Goal: Find specific page/section: Find specific page/section

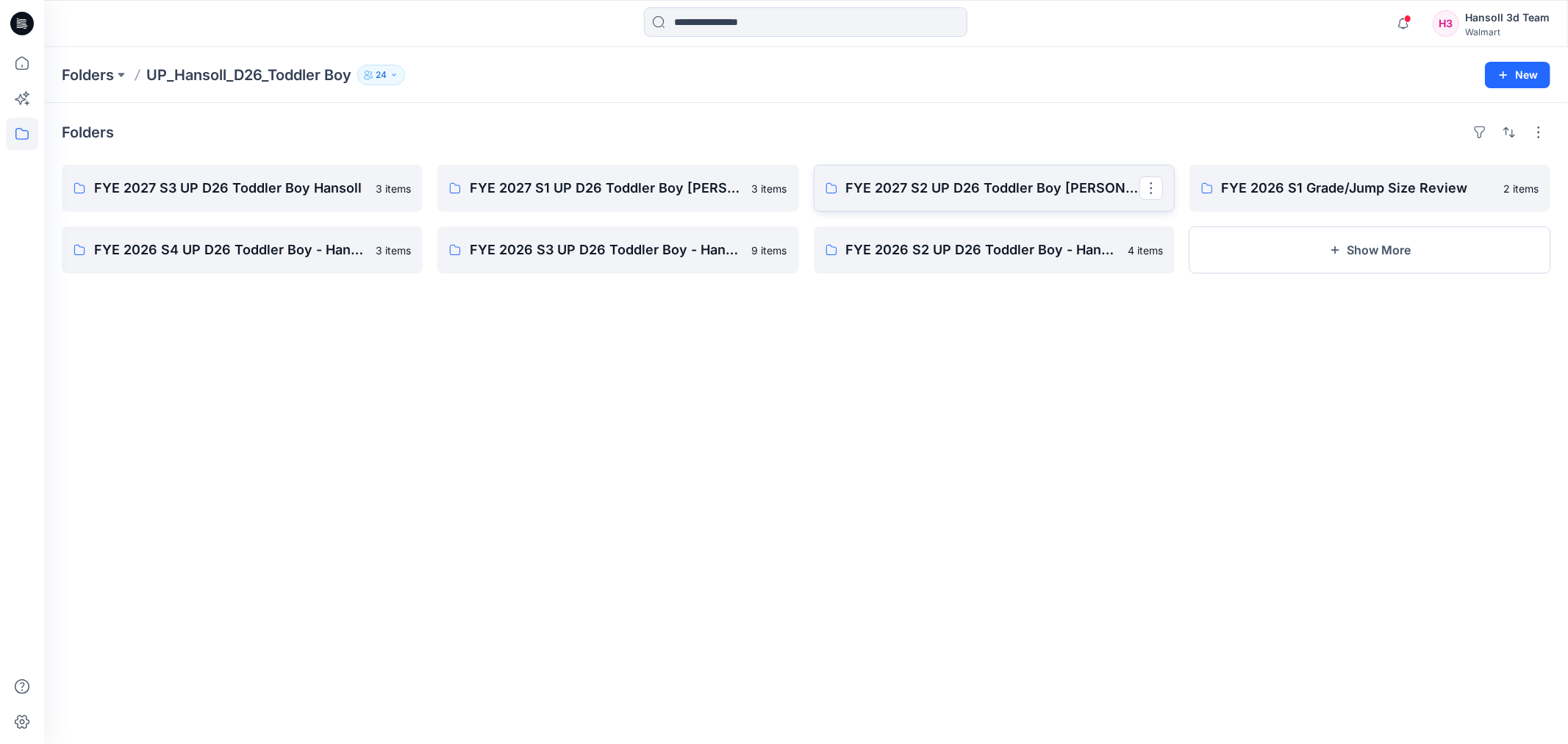
click at [1018, 183] on p "FYE 2027 S2 UP D26 Toddler Boy [PERSON_NAME]" at bounding box center [992, 188] width 293 height 21
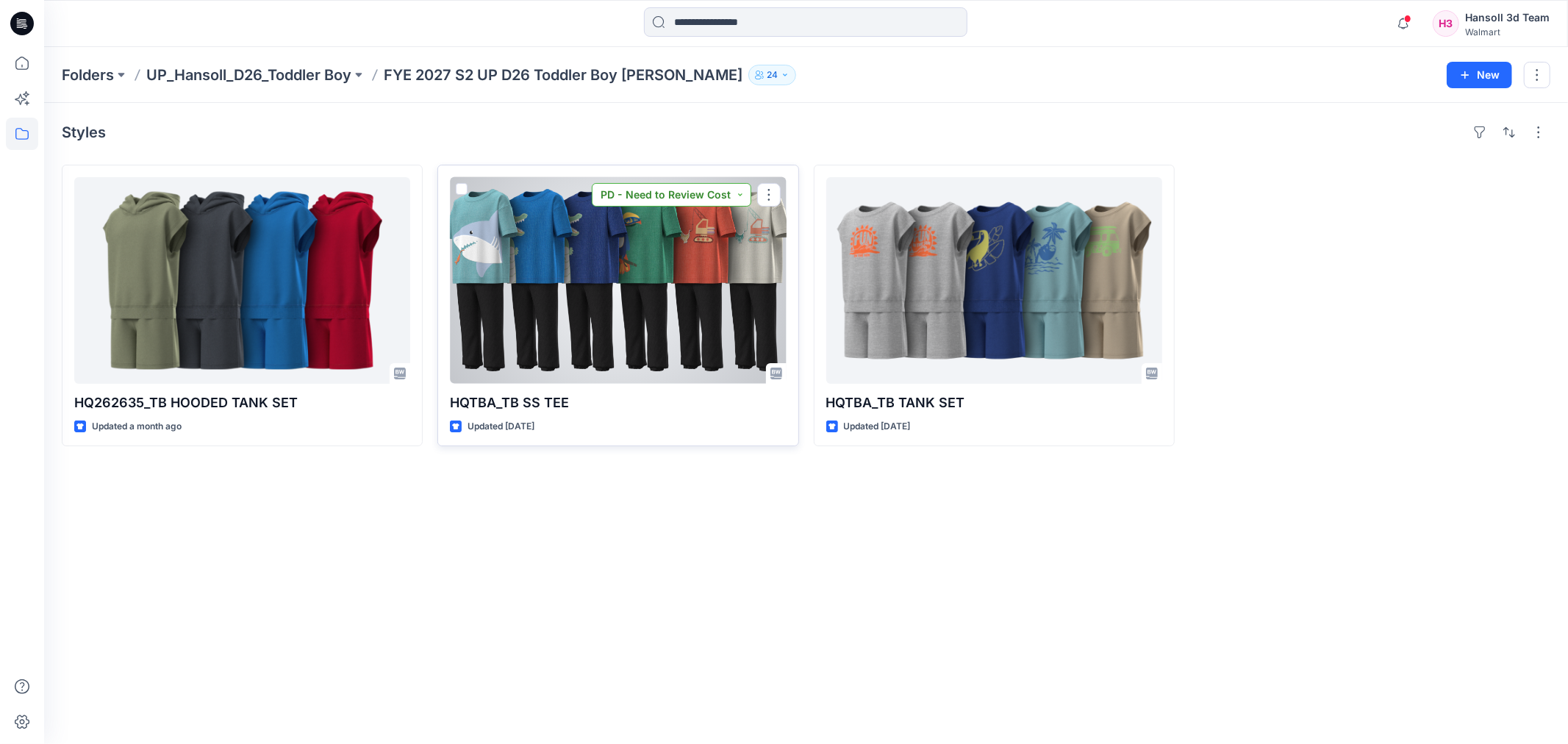
click at [696, 191] on button "PD - Need to Review Cost" at bounding box center [671, 195] width 160 height 24
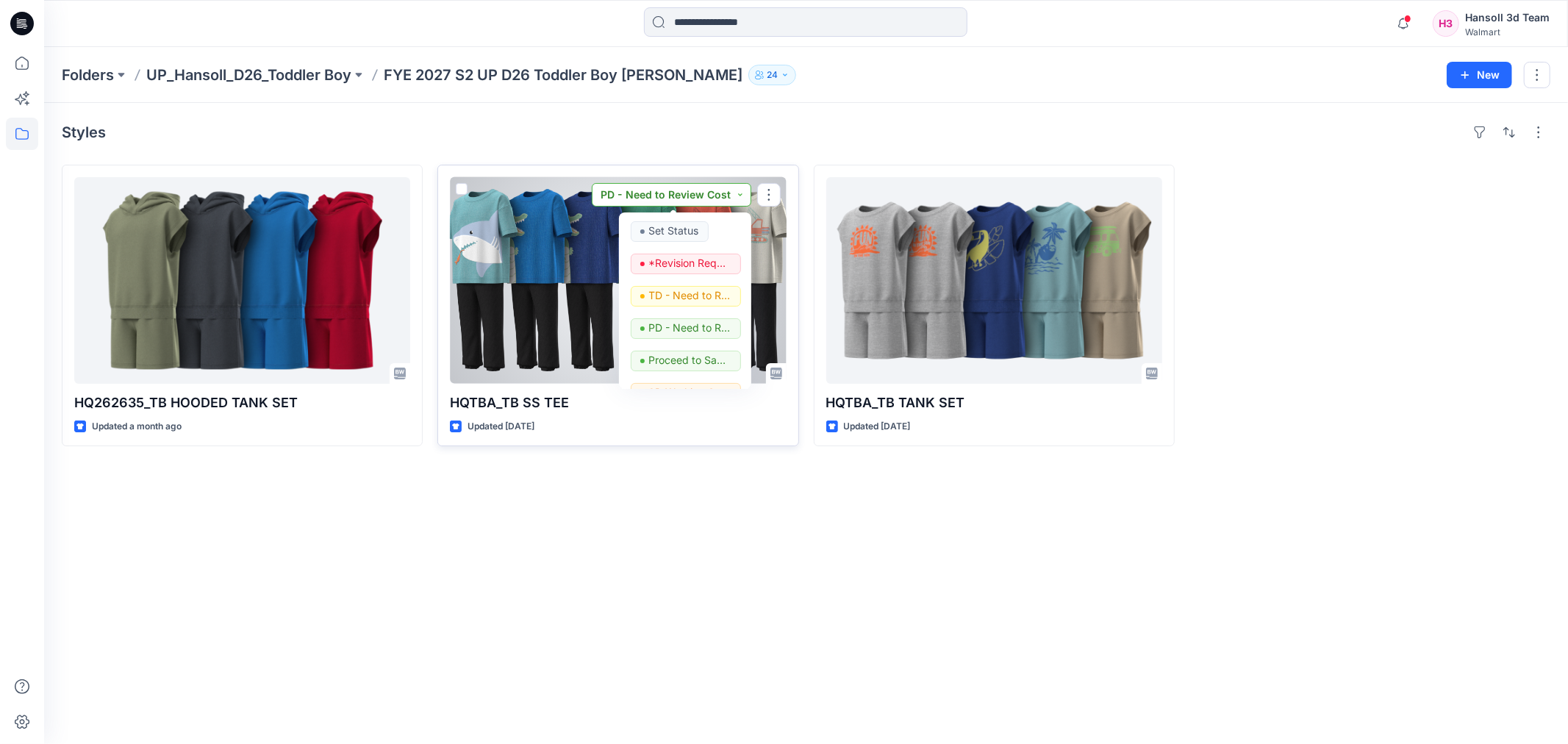
click at [696, 191] on button "PD - Need to Review Cost" at bounding box center [671, 195] width 160 height 24
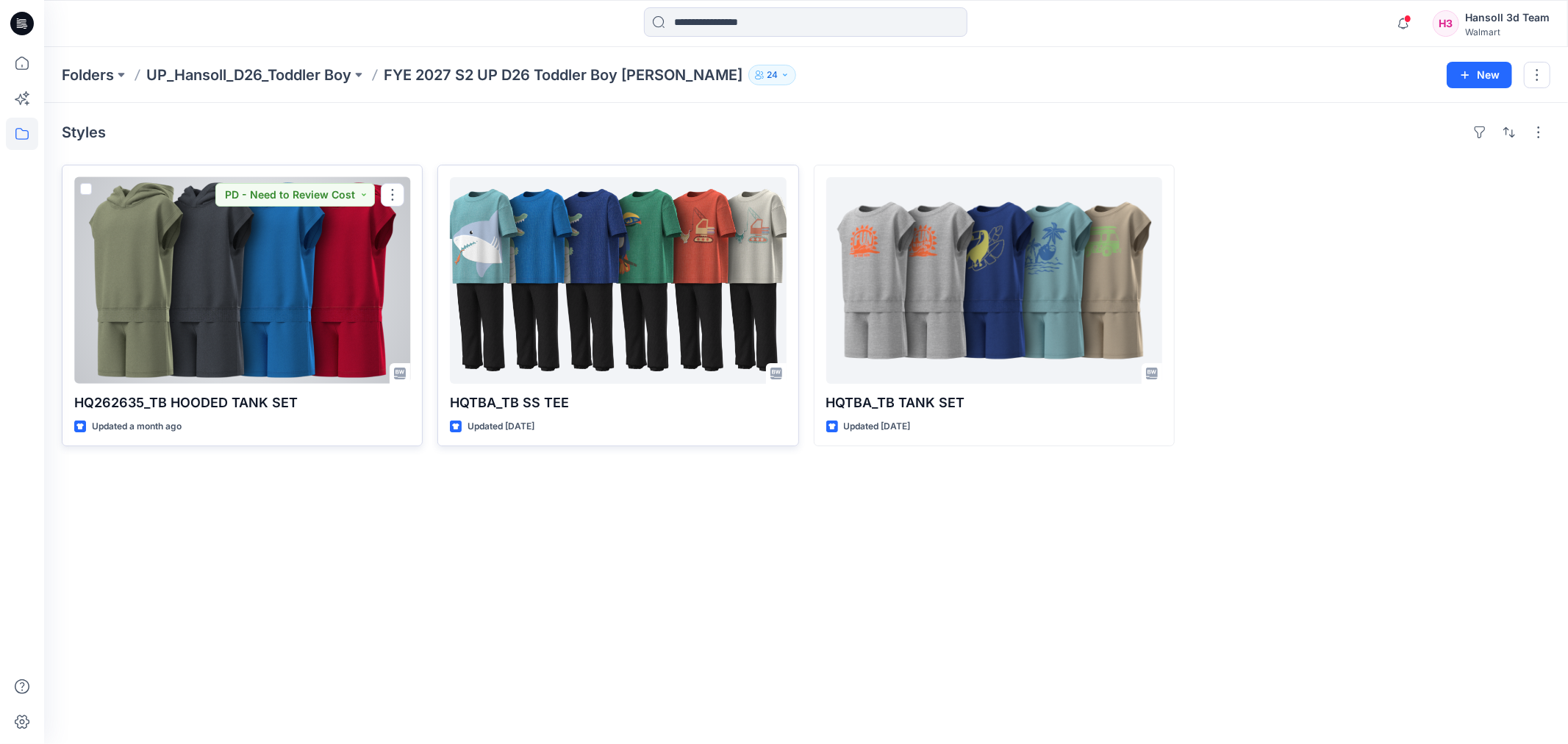
click at [267, 295] on div at bounding box center [241, 280] width 336 height 206
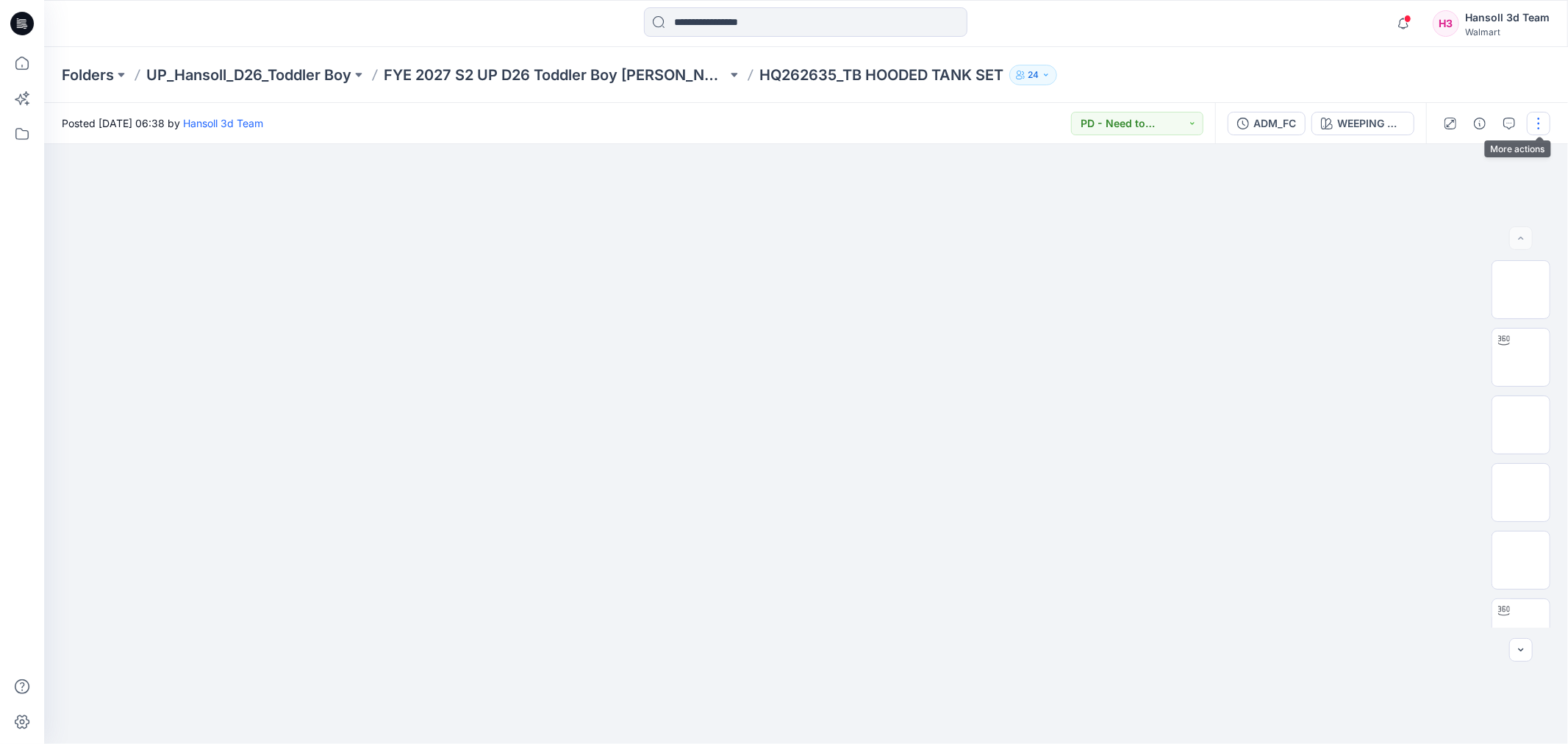
click at [1534, 118] on button "button" at bounding box center [1539, 124] width 24 height 24
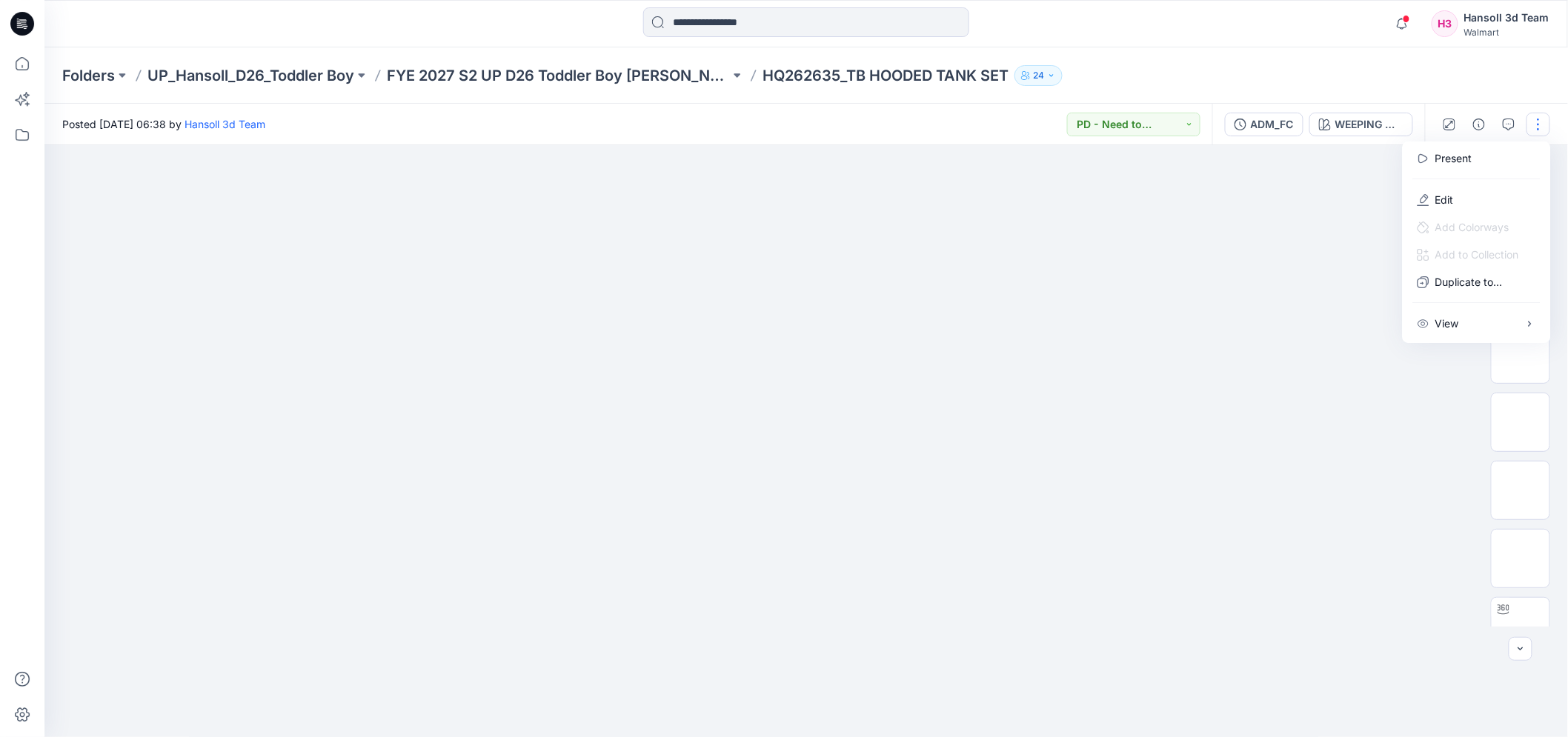
click at [1546, 119] on button "button" at bounding box center [1538, 125] width 24 height 24
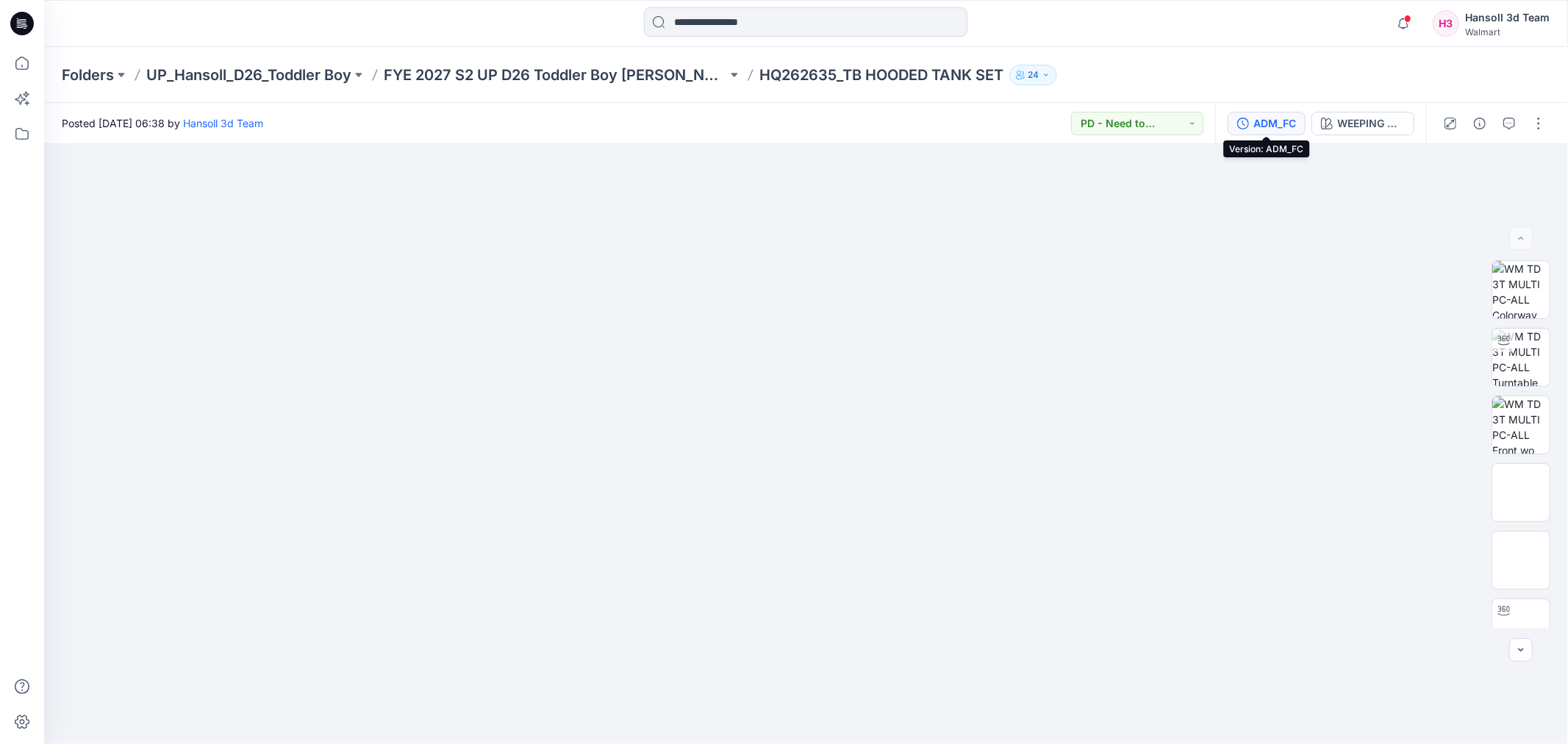
click at [1281, 129] on div "ADM_FC" at bounding box center [1275, 123] width 43 height 16
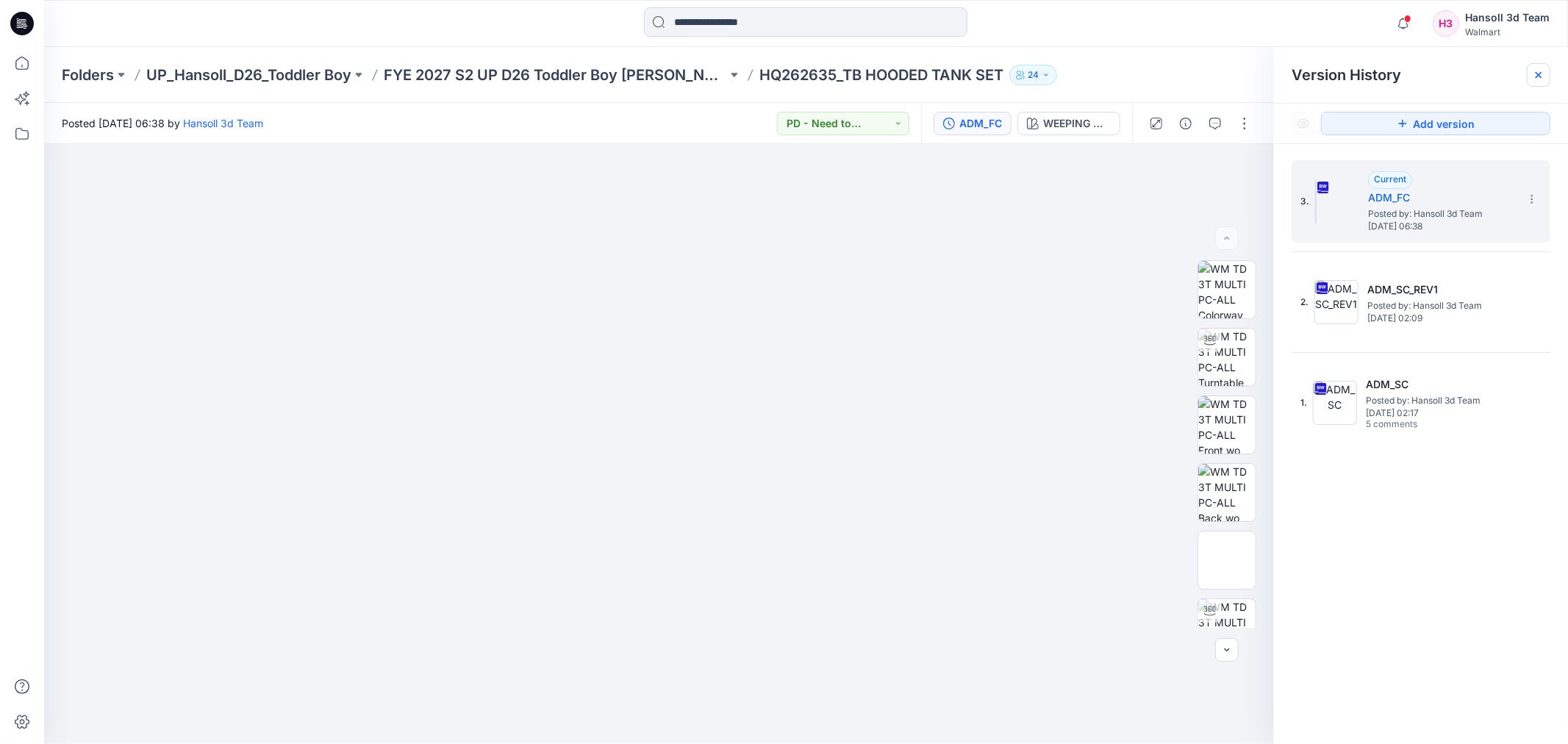
click at [1547, 74] on div at bounding box center [1539, 75] width 24 height 24
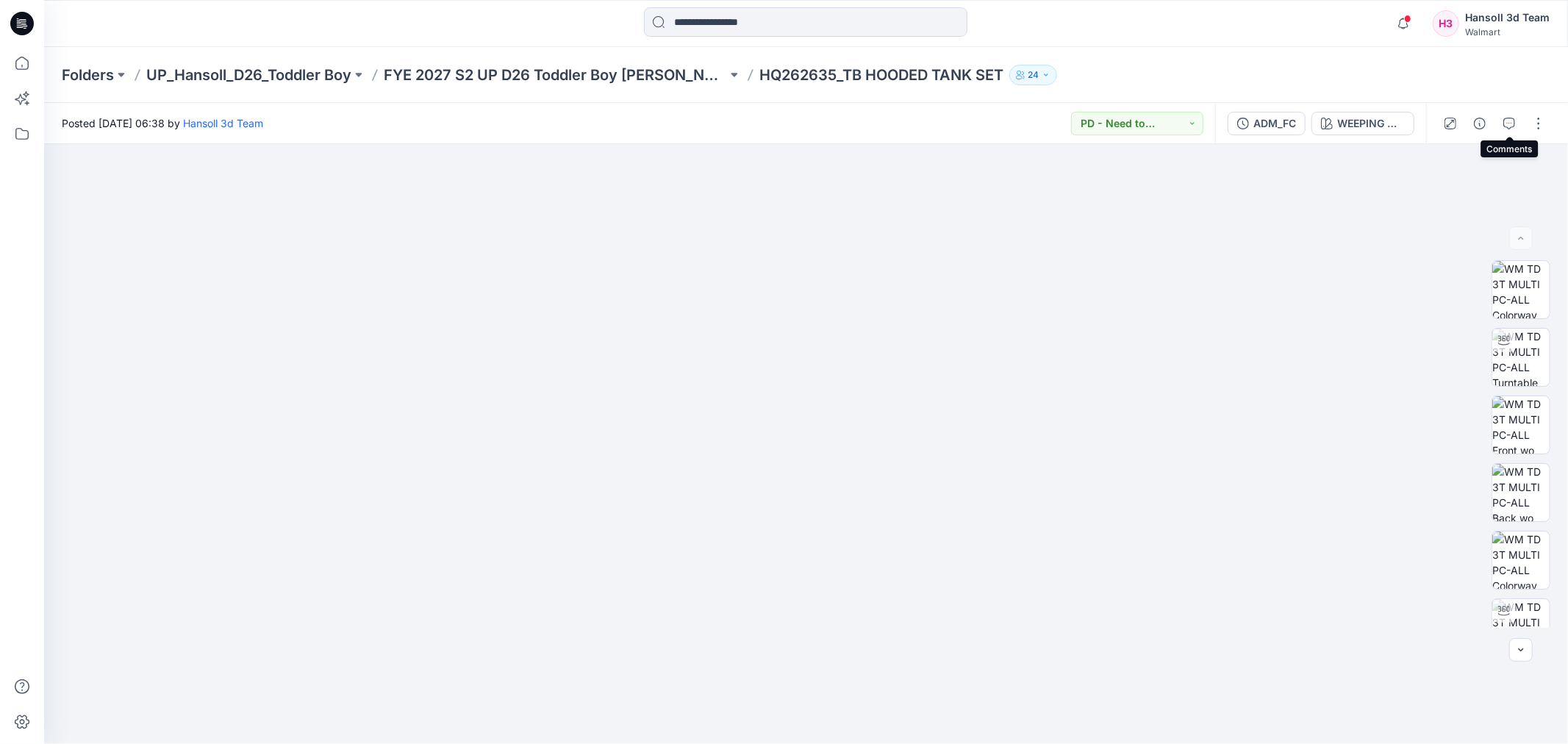
click at [1509, 120] on icon "button" at bounding box center [1509, 123] width 12 height 12
